Goal: Find specific page/section: Find specific page/section

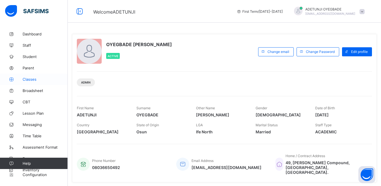
click at [46, 80] on span "Classes" at bounding box center [45, 79] width 45 height 5
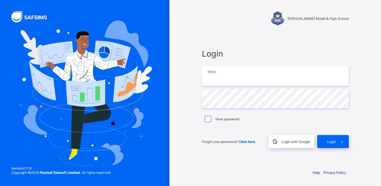
type input "**********"
